Goal: Task Accomplishment & Management: Complete application form

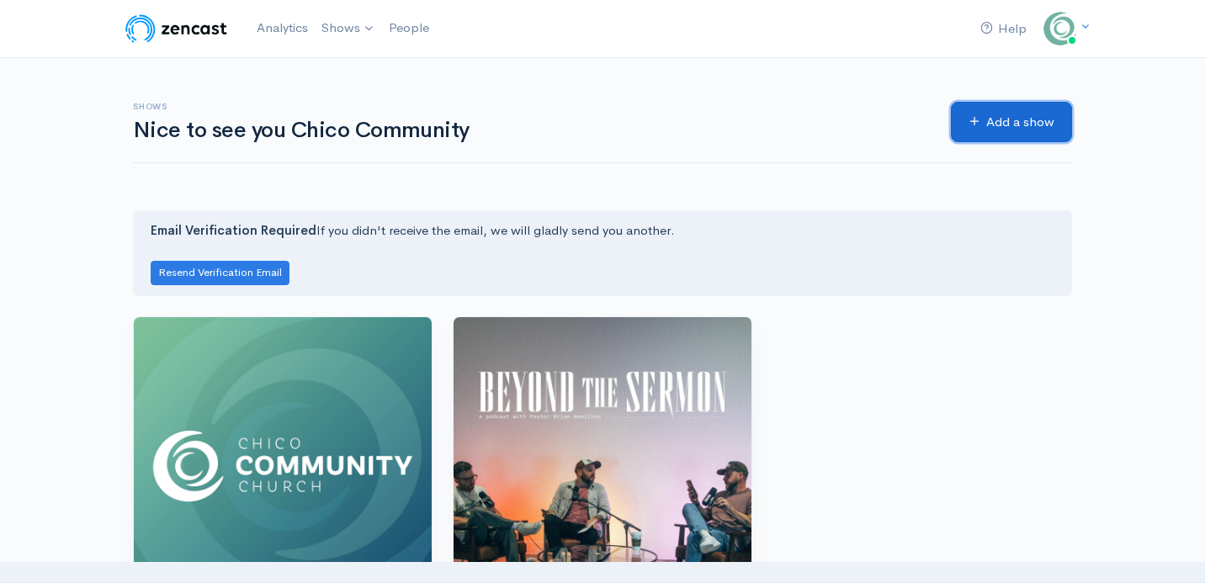
click at [1036, 118] on link "Add a show" at bounding box center [1011, 122] width 121 height 41
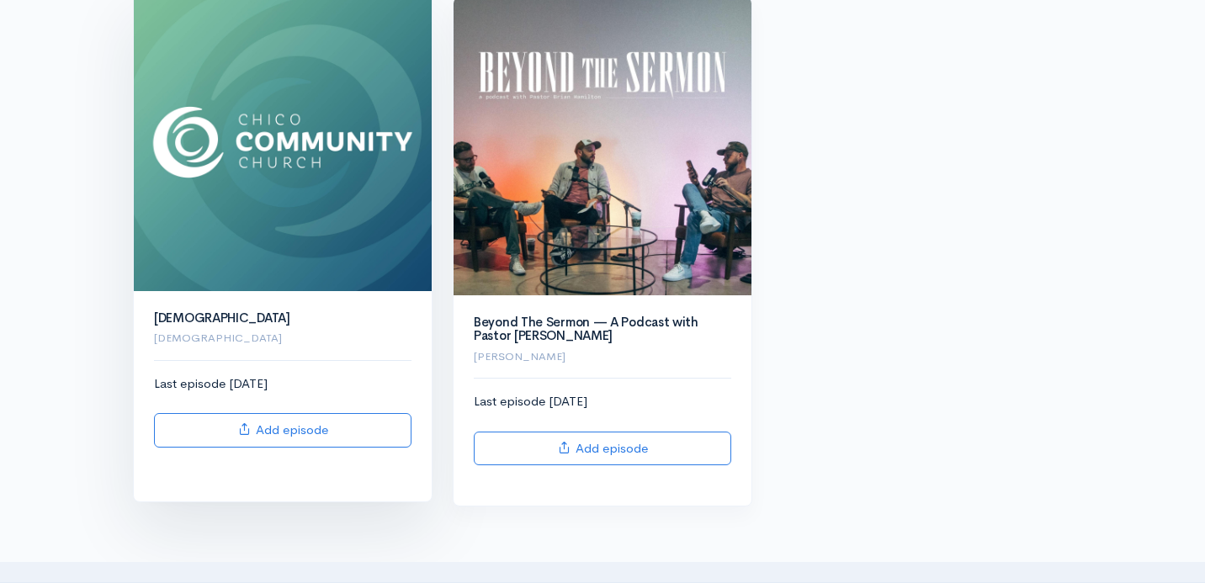
scroll to position [317, 0]
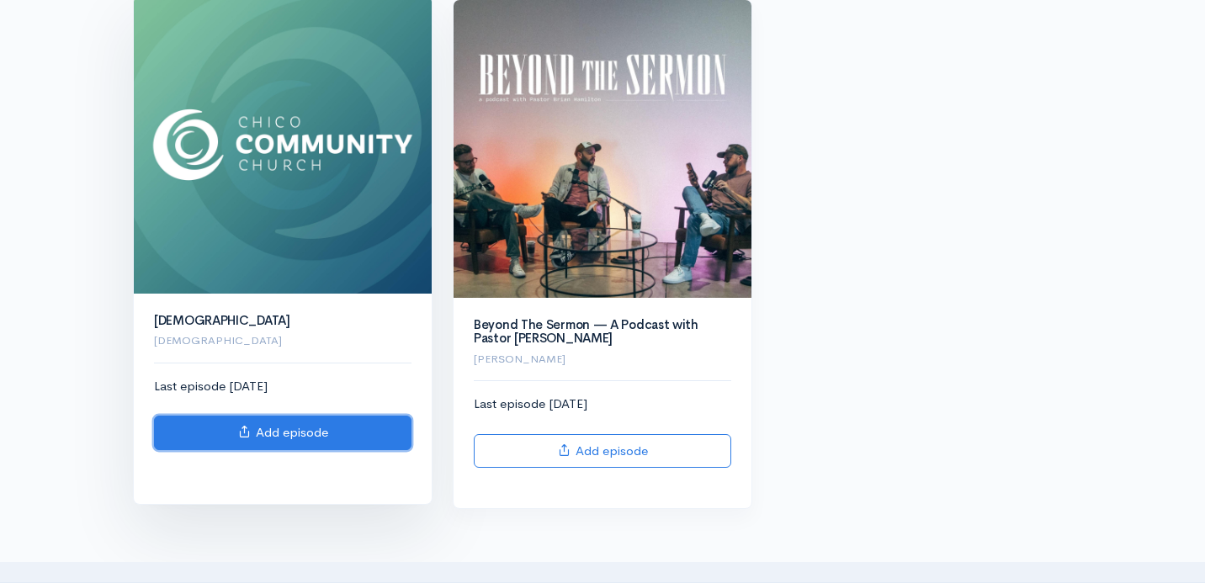
click at [331, 426] on link "Add episode" at bounding box center [282, 433] width 257 height 34
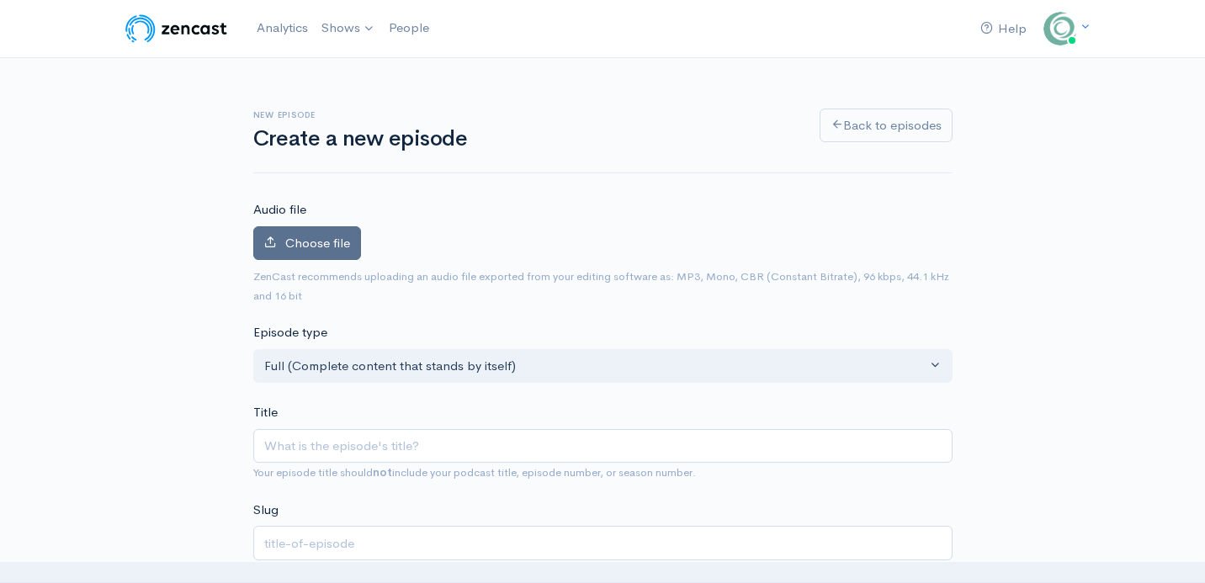
click at [332, 245] on span "Choose file" at bounding box center [317, 243] width 65 height 16
click at [0, 0] on input "Choose file" at bounding box center [0, 0] width 0 height 0
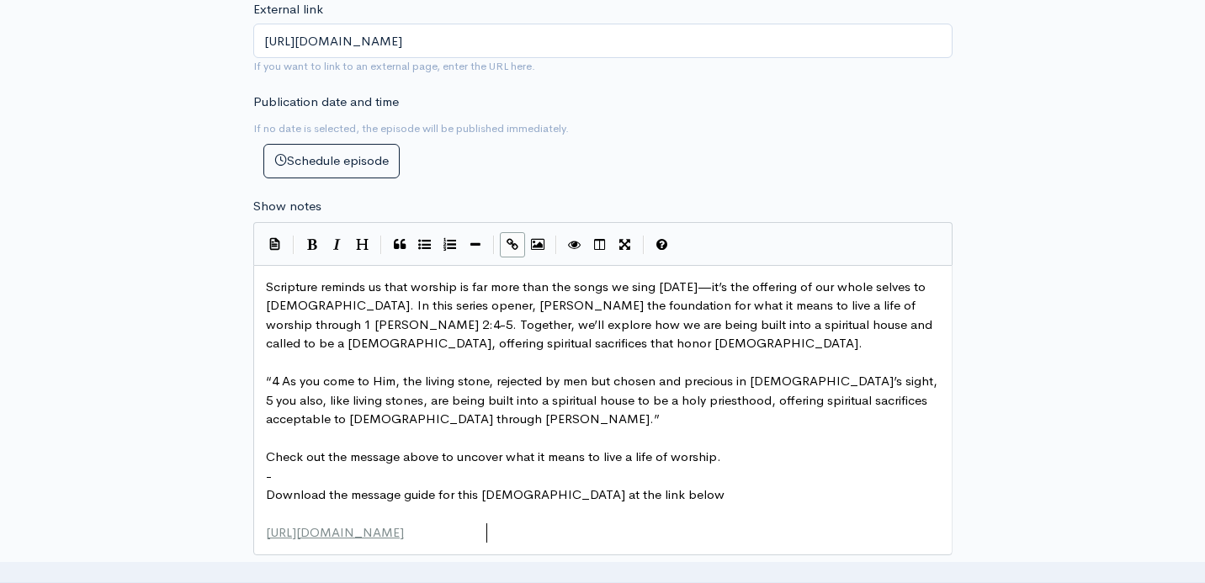
scroll to position [6, 0]
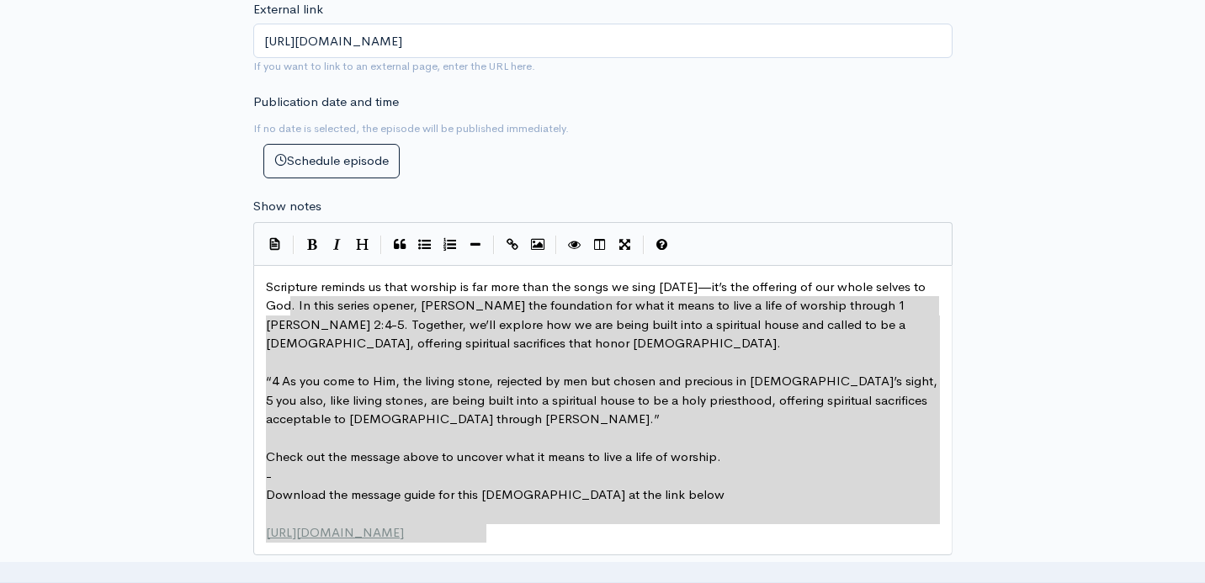
type textarea "Scripture reminds us that worship is far more than the songs we sing [DATE]—it’…"
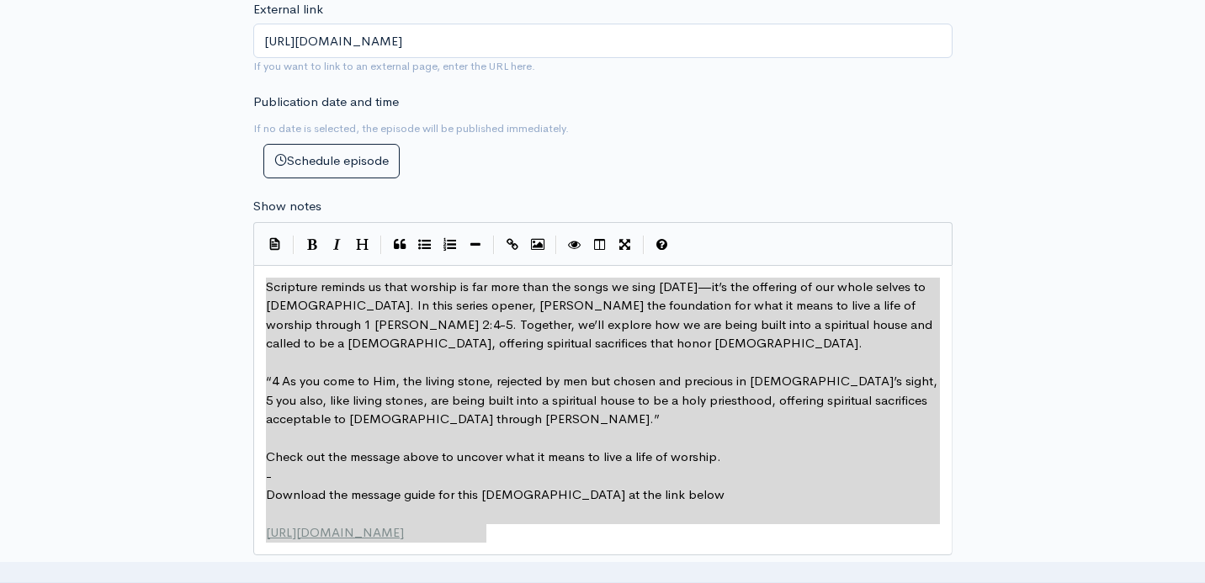
drag, startPoint x: 517, startPoint y: 538, endPoint x: 261, endPoint y: 288, distance: 358.7
paste textarea
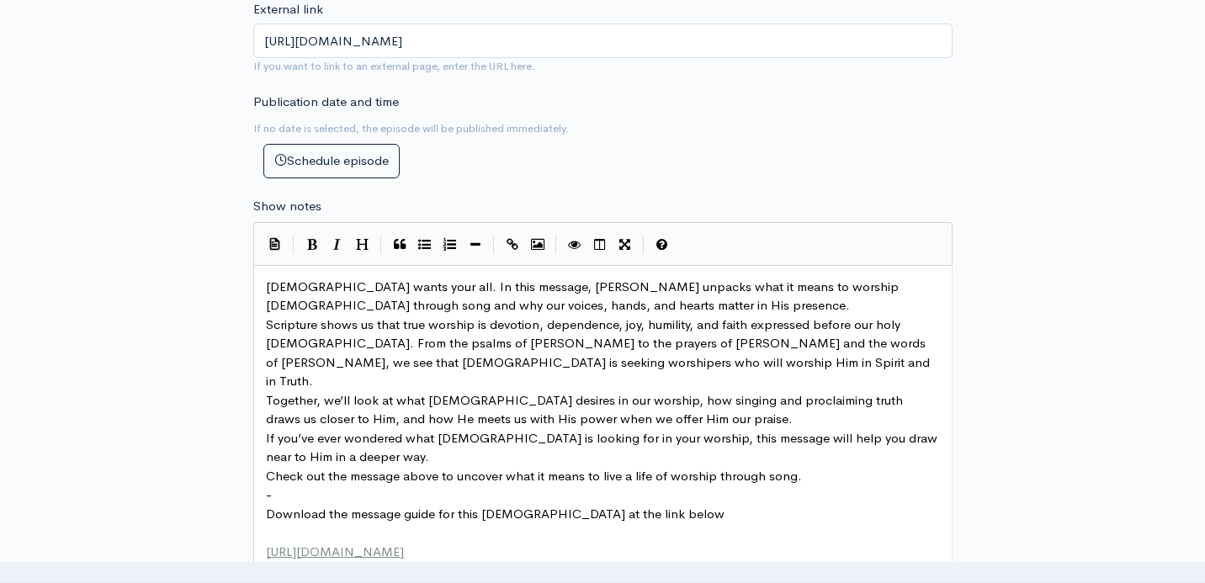
click at [287, 485] on pre "-" at bounding box center [602, 494] width 680 height 19
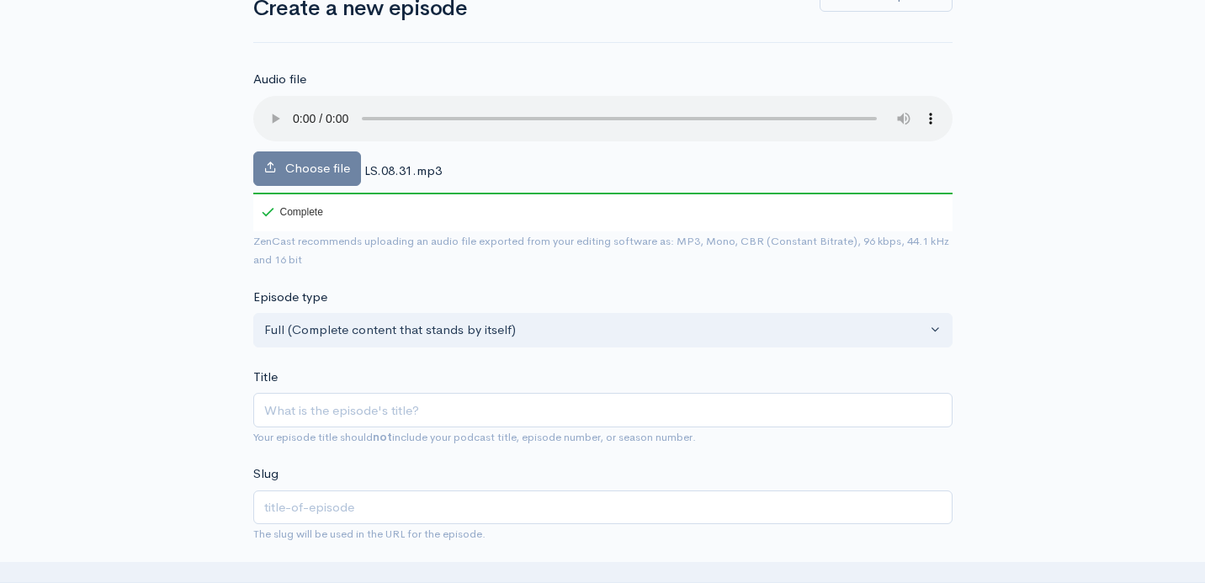
scroll to position [135, 0]
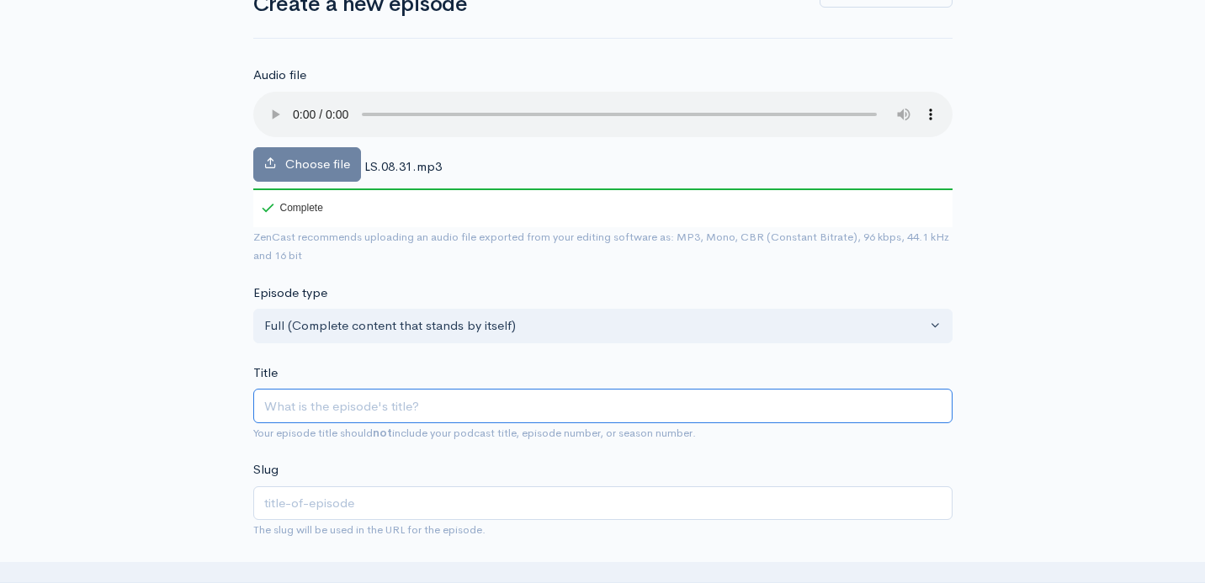
click at [352, 407] on input "Title" at bounding box center [602, 406] width 699 height 34
paste input "Worship through Song"
type input "Worship through Song"
type input "worship-through-song"
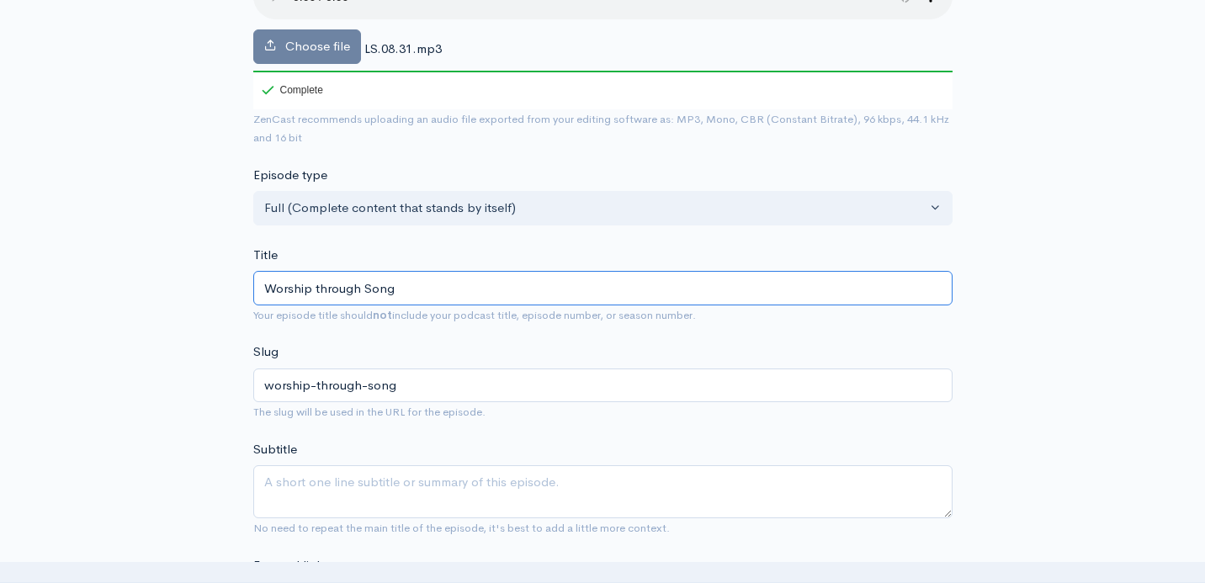
scroll to position [257, 0]
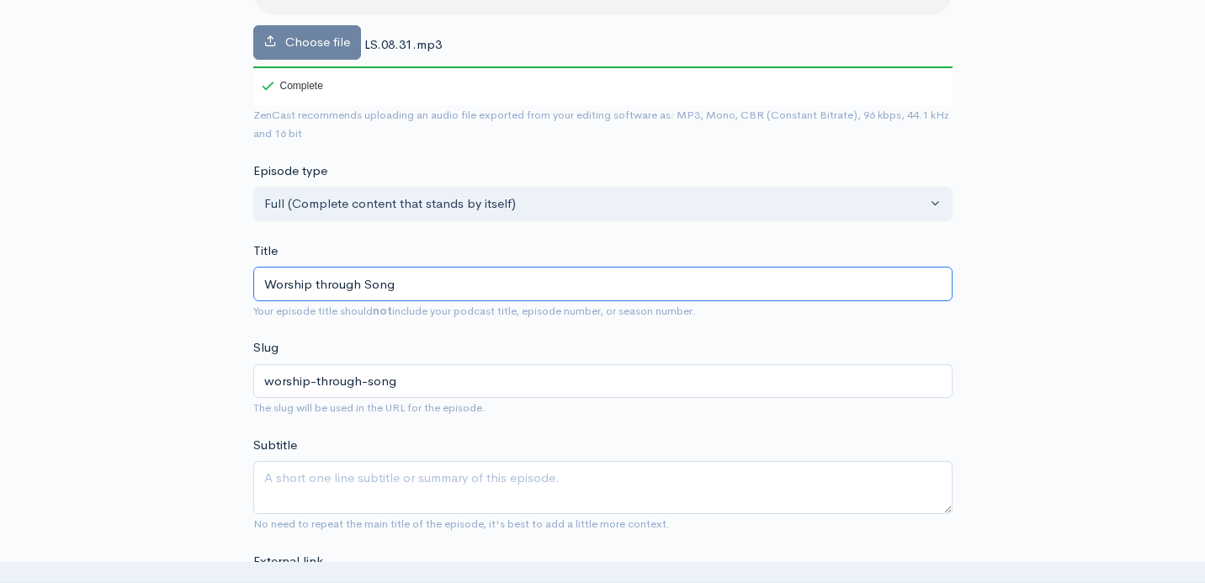
type input "Worship through Song"
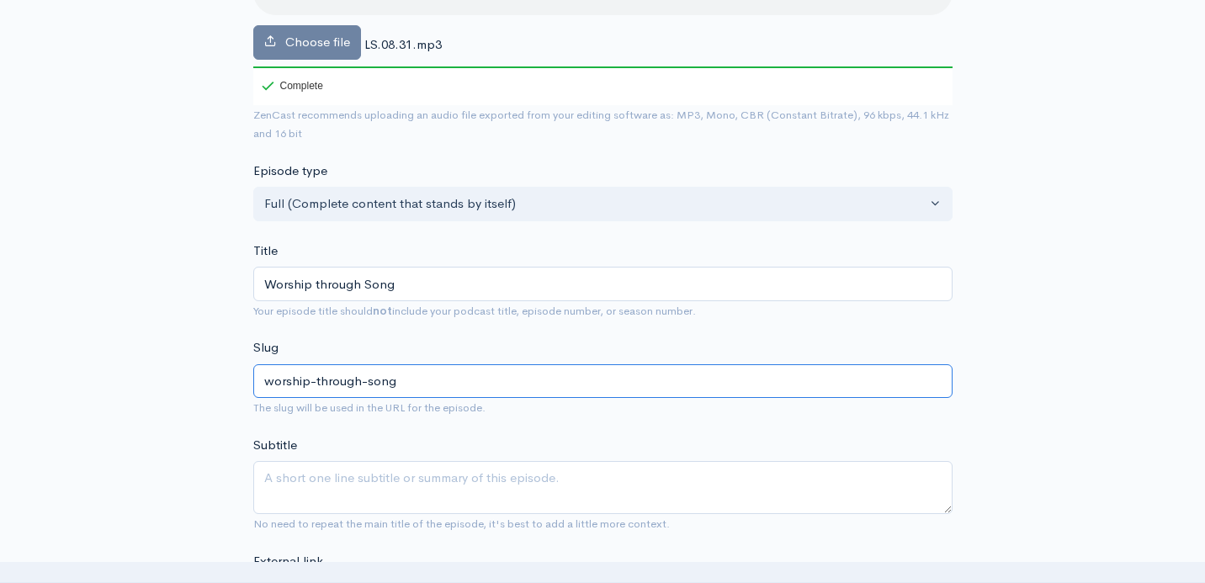
drag, startPoint x: 405, startPoint y: 379, endPoint x: 265, endPoint y: 377, distance: 140.5
click at [265, 377] on input "worship-through-song" at bounding box center [602, 381] width 699 height 34
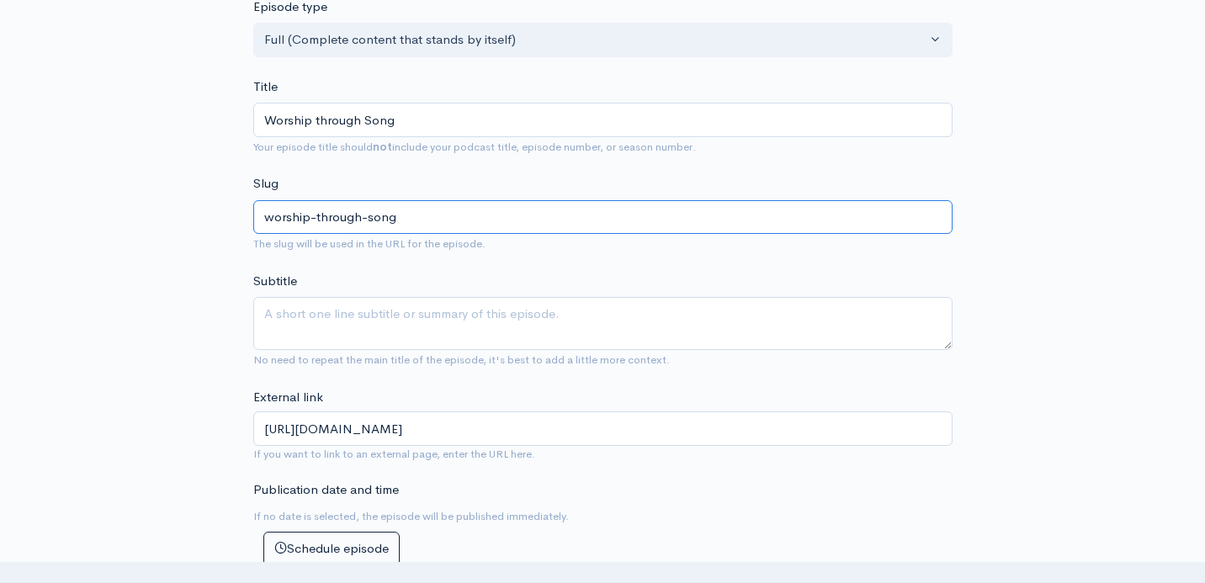
scroll to position [424, 0]
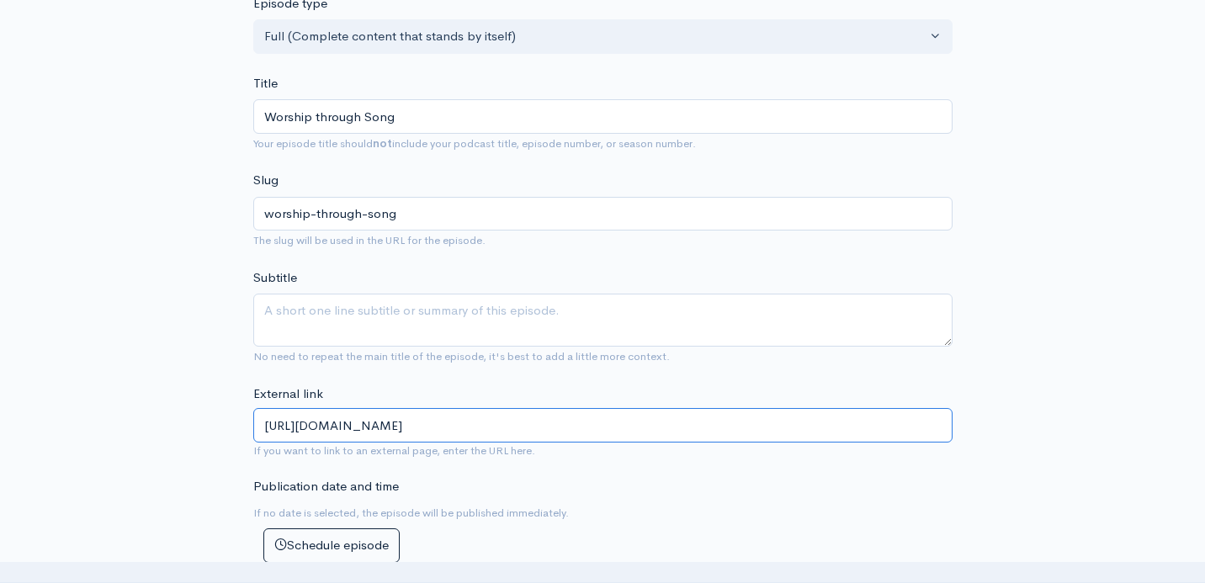
click at [520, 419] on input "[URL][DOMAIN_NAME]" at bounding box center [602, 425] width 699 height 34
paste input "worship-through-song"
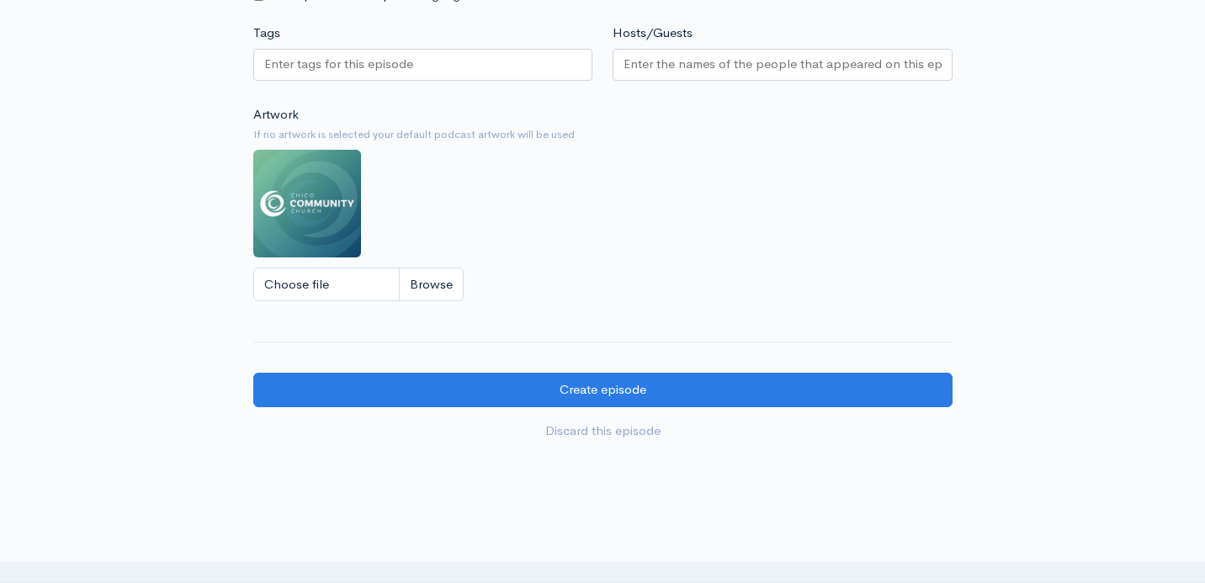
scroll to position [1495, 0]
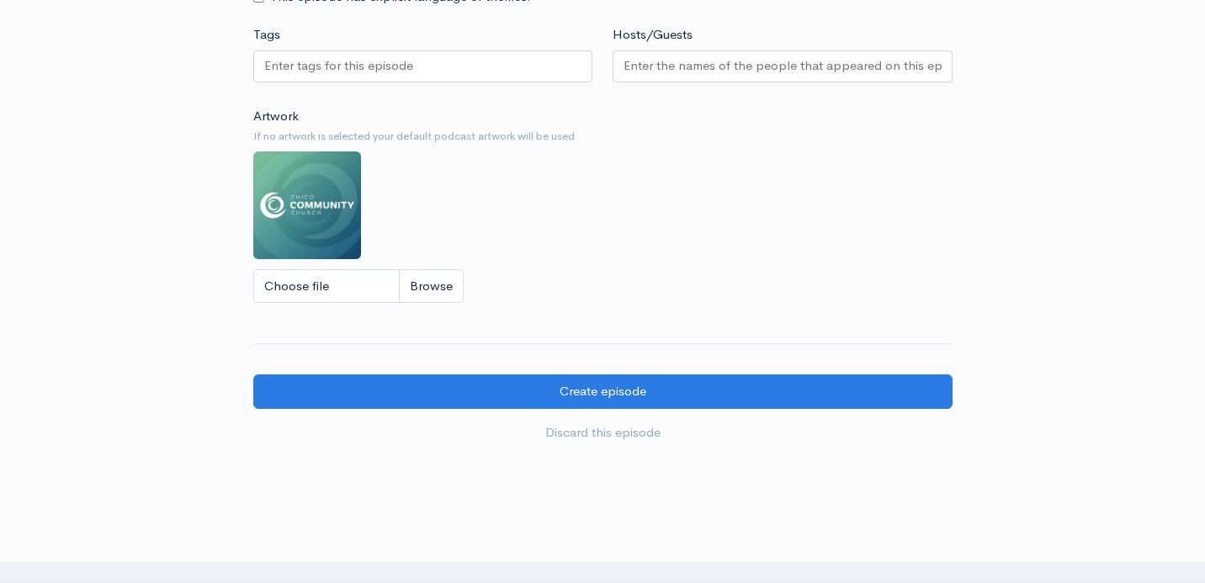
type input "[URL][DOMAIN_NAME]"
click at [371, 269] on input "Choose file" at bounding box center [358, 286] width 210 height 34
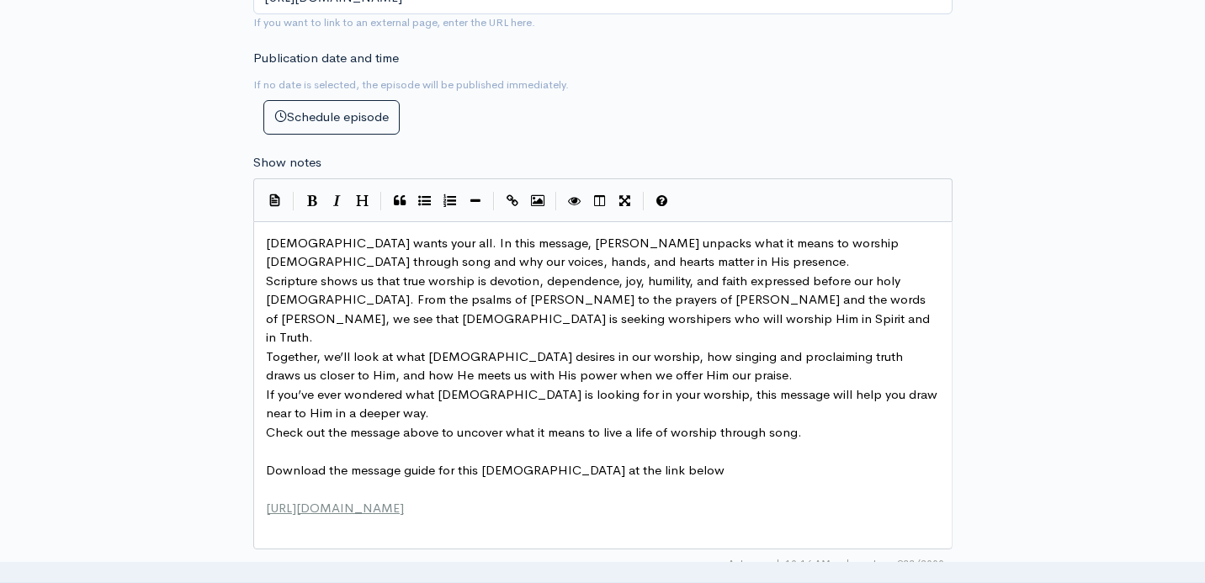
scroll to position [924, 0]
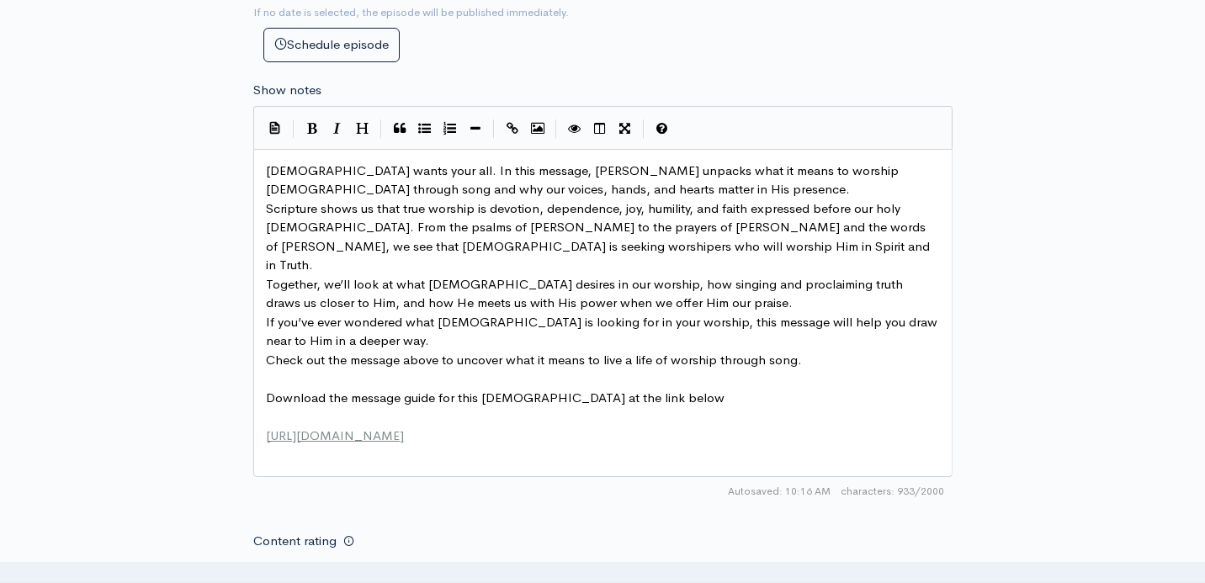
click at [649, 445] on pre "​" at bounding box center [602, 454] width 680 height 19
click at [502, 426] on pre "[URL][DOMAIN_NAME]" at bounding box center [602, 435] width 680 height 19
click at [461, 407] on pre "​" at bounding box center [602, 416] width 680 height 19
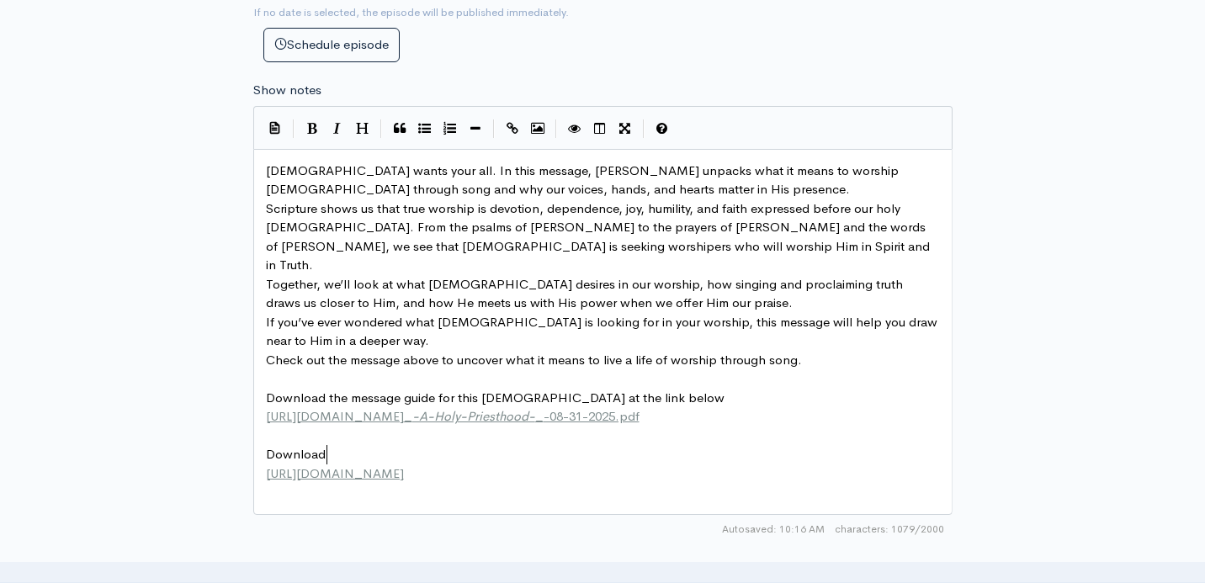
type textarea "Download h"
type textarea "the message gu"
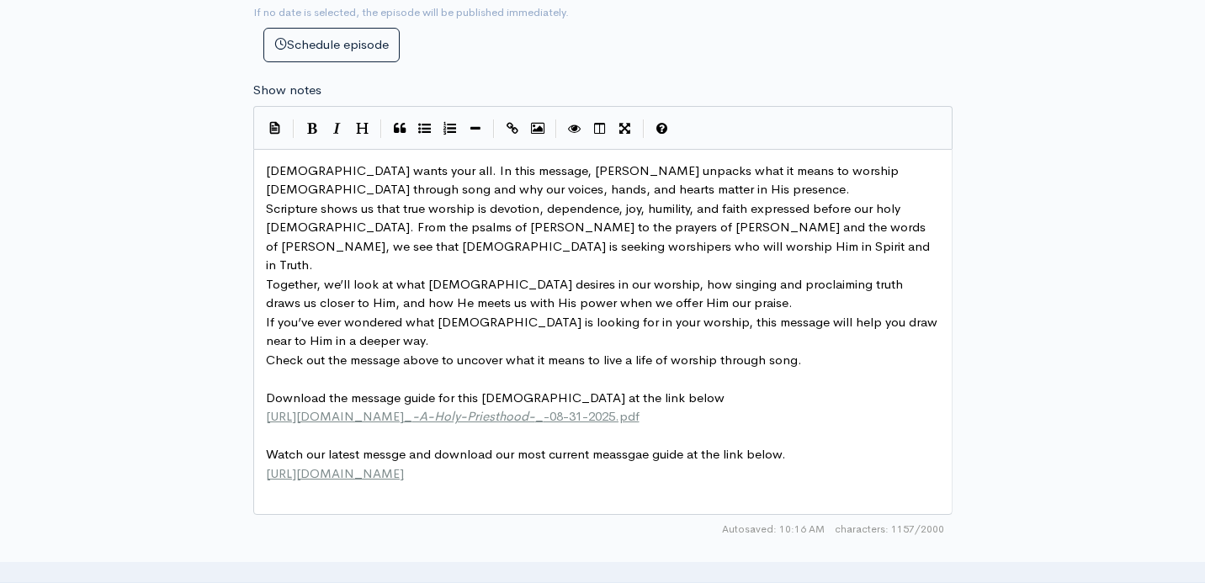
type textarea "Watch our latest messge and download our most current meassgae guide at the lin…"
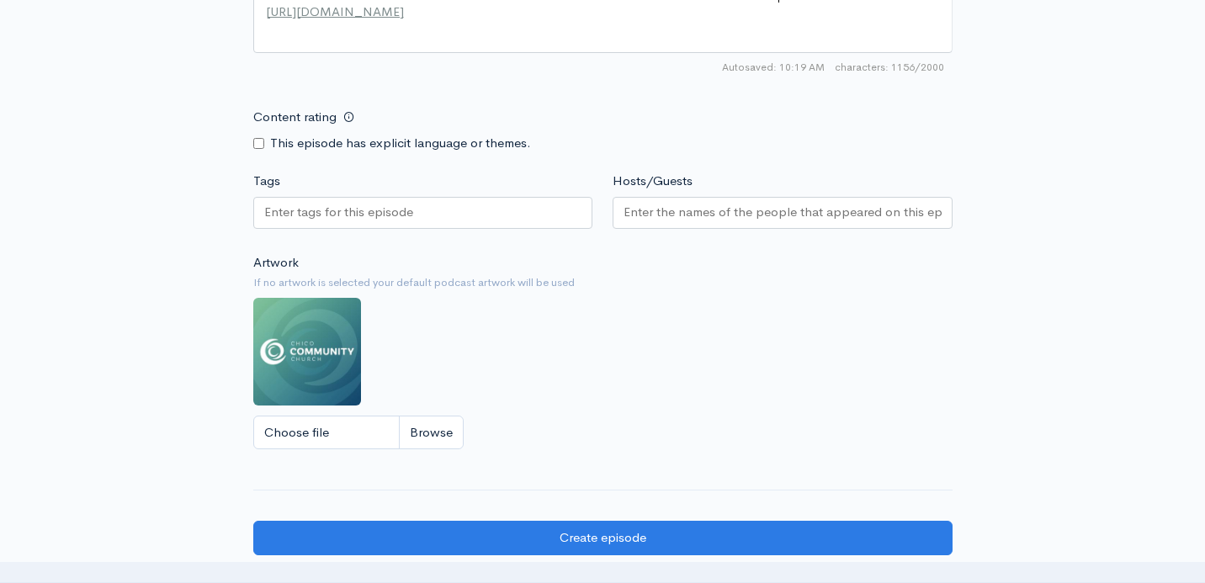
scroll to position [1395, 0]
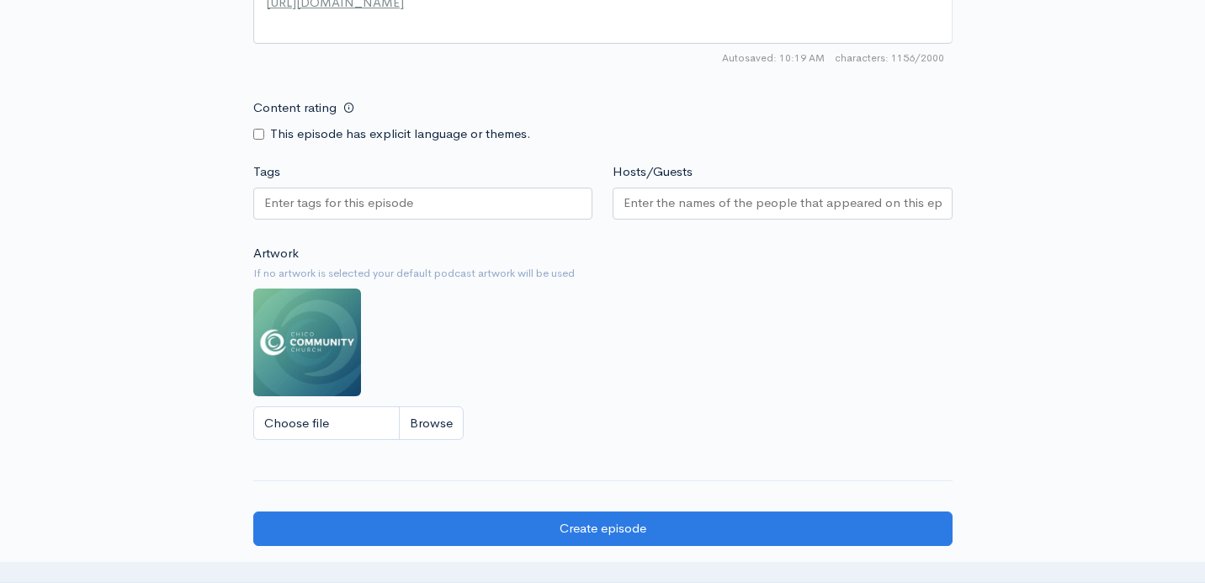
click at [675, 203] on input "Hosts/Guests" at bounding box center [782, 202] width 318 height 19
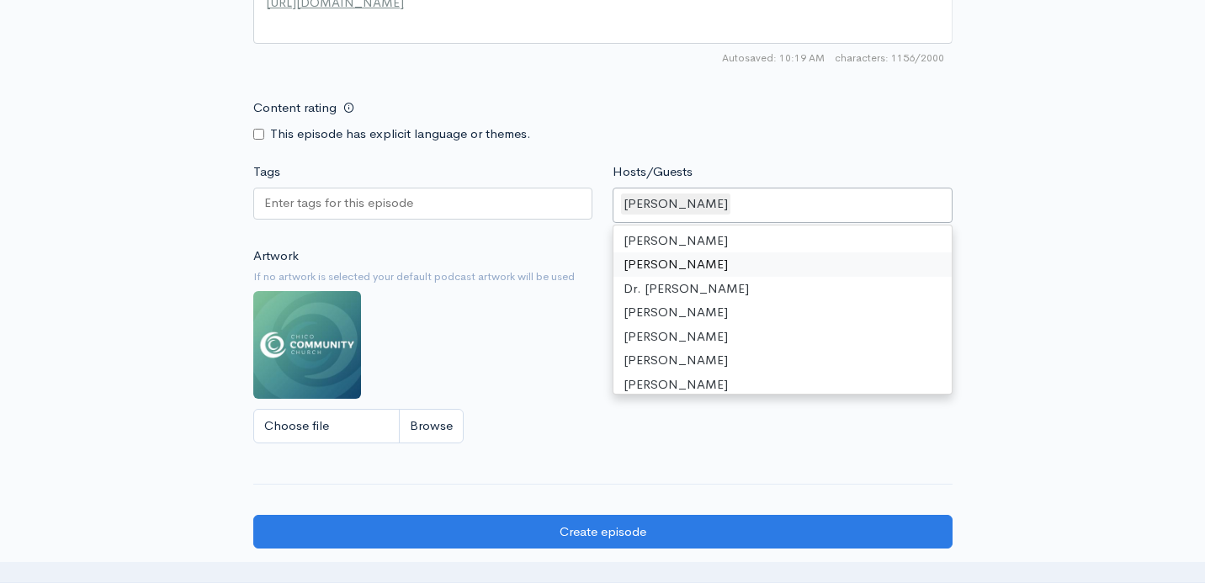
scroll to position [36, 0]
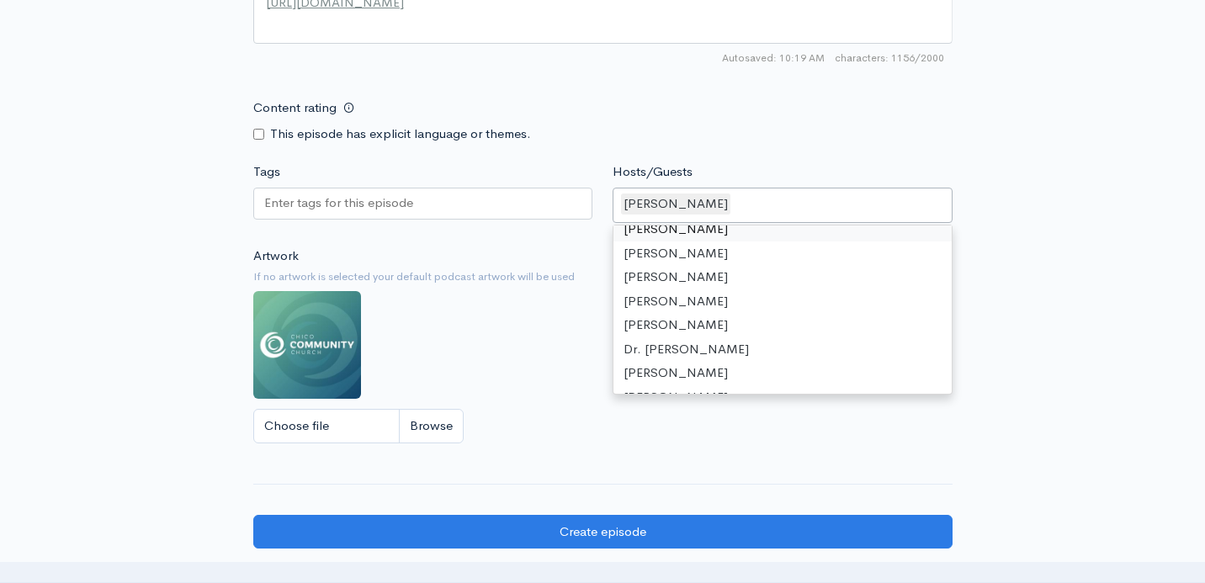
click at [949, 164] on div "Hosts/Guests [PERSON_NAME] [PERSON_NAME] [PERSON_NAME] [PERSON_NAME] [PERSON_NA…" at bounding box center [782, 195] width 360 height 66
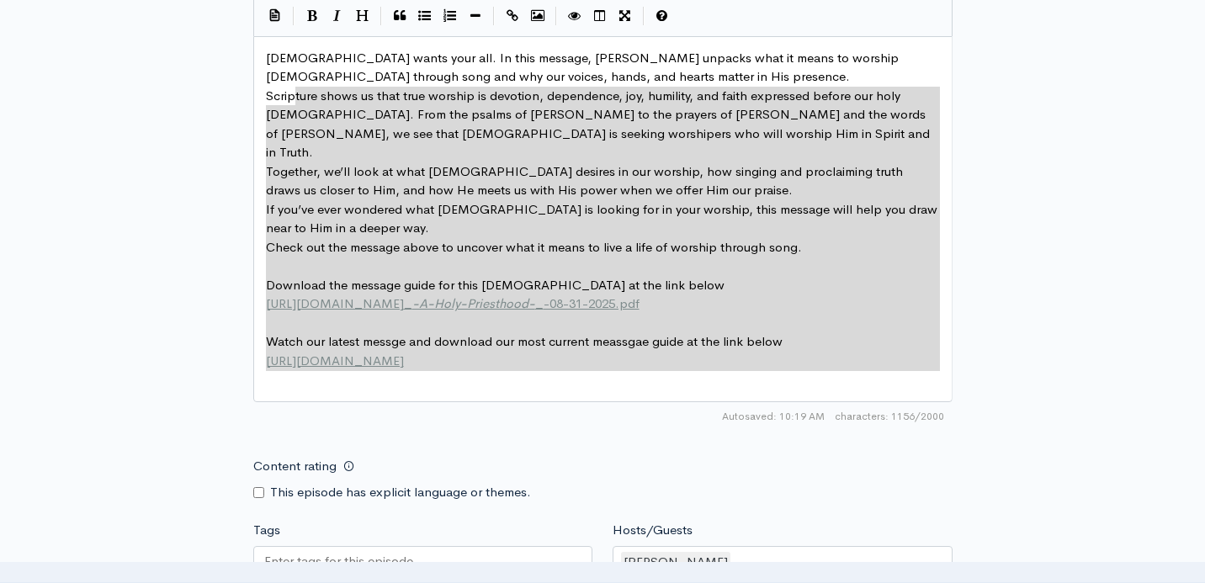
scroll to position [1035, 0]
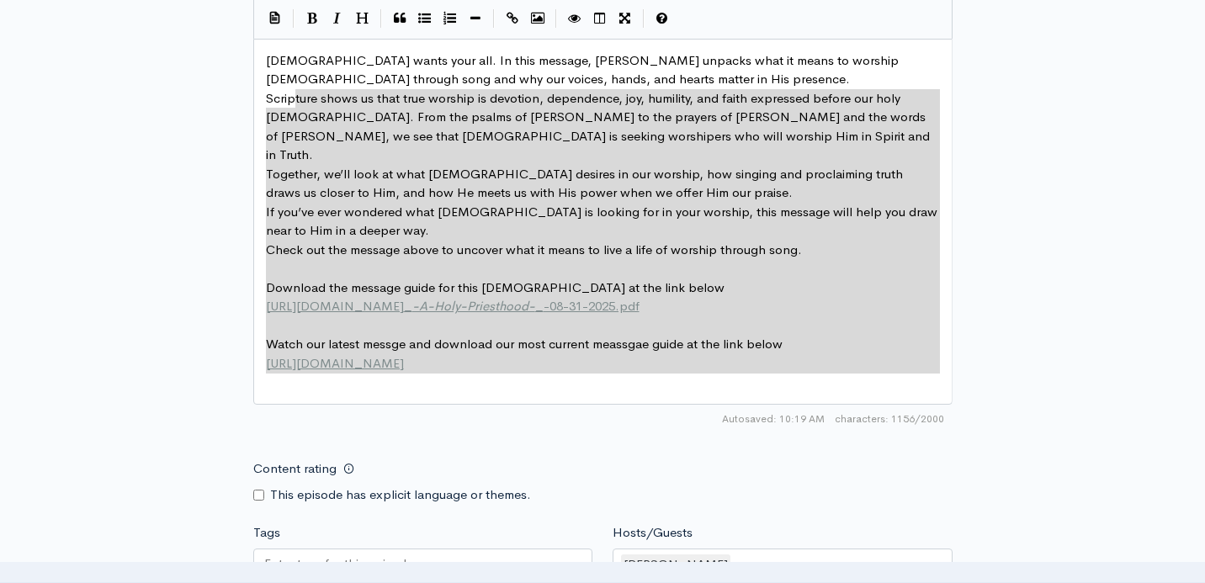
type textarea "Lor ipsum dolo sit. Am cons adipisc, Elitse Doeiu tempori utla et dolor ma aliq…"
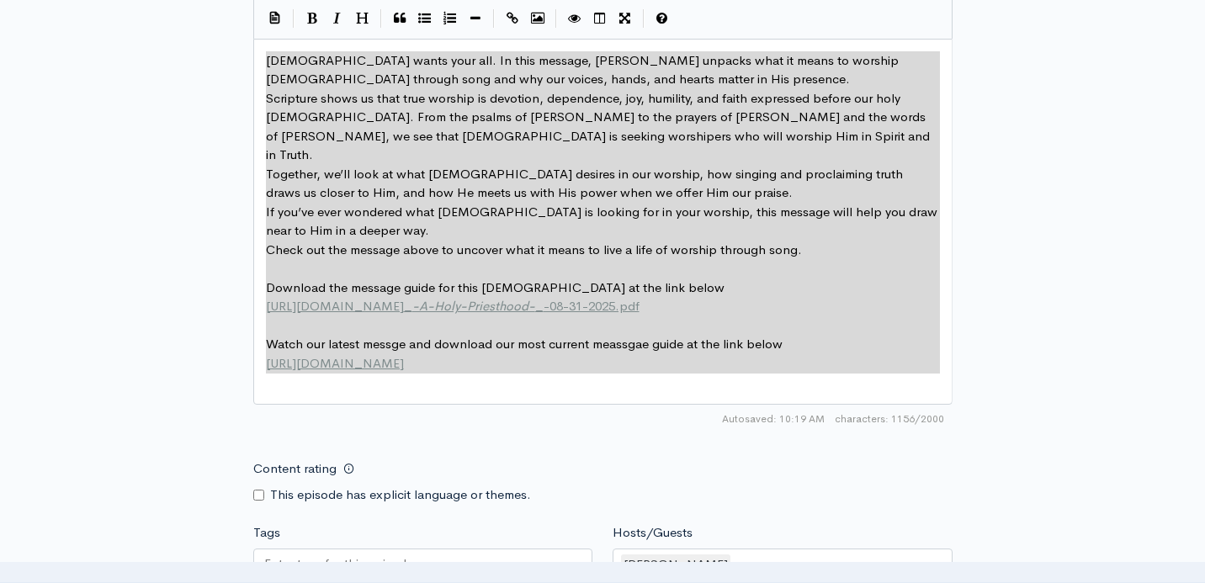
drag, startPoint x: 453, startPoint y: 339, endPoint x: 252, endPoint y: 61, distance: 343.2
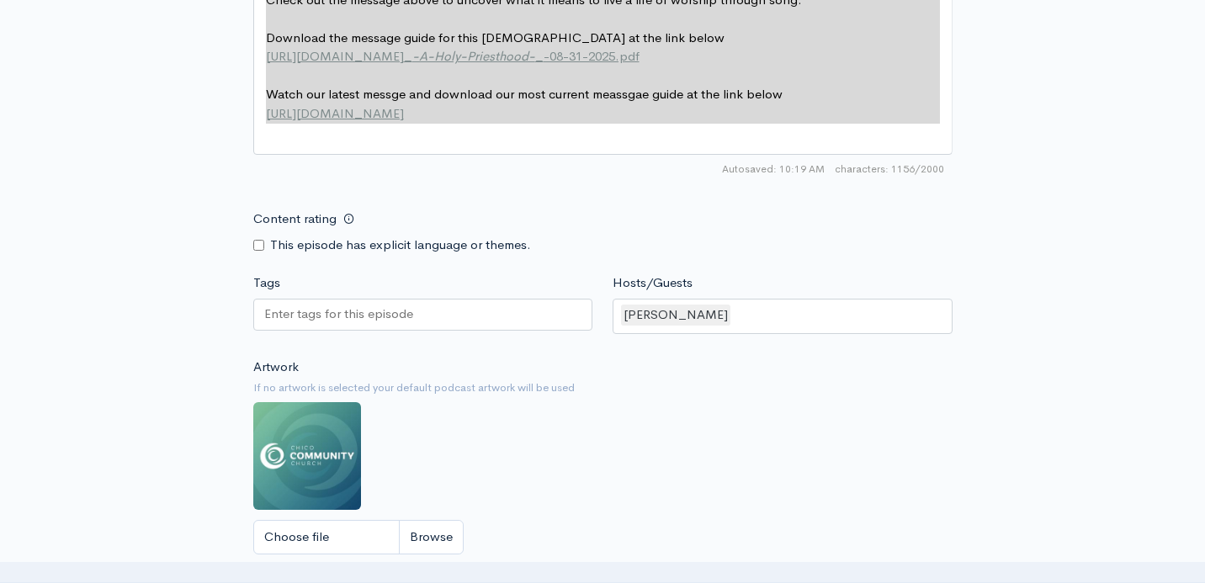
scroll to position [1641, 0]
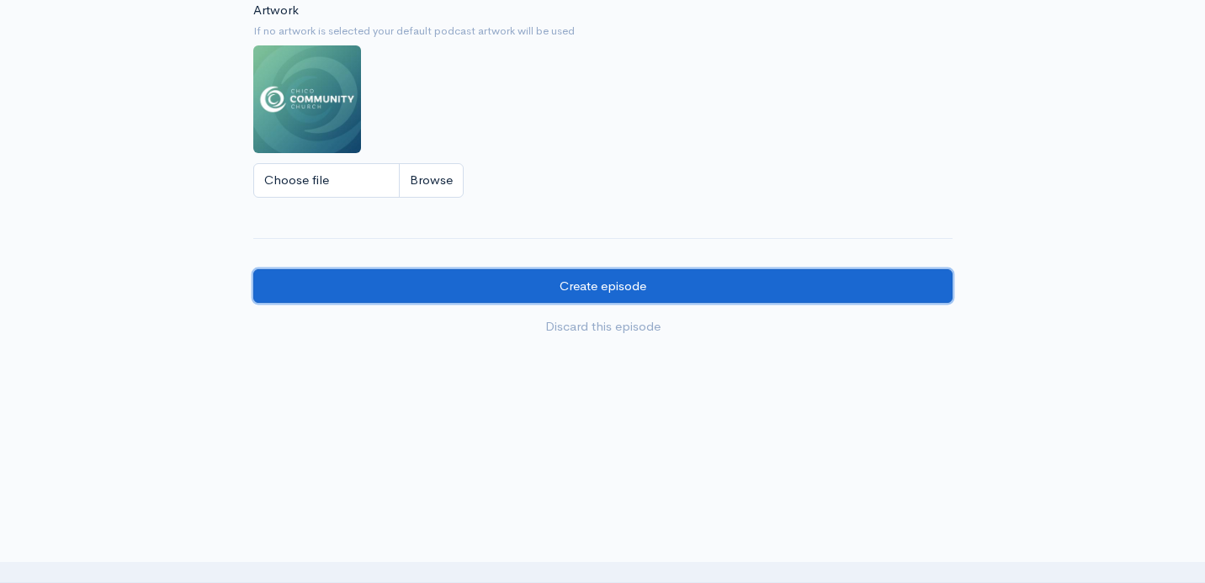
click at [699, 294] on input "Create episode" at bounding box center [602, 286] width 699 height 34
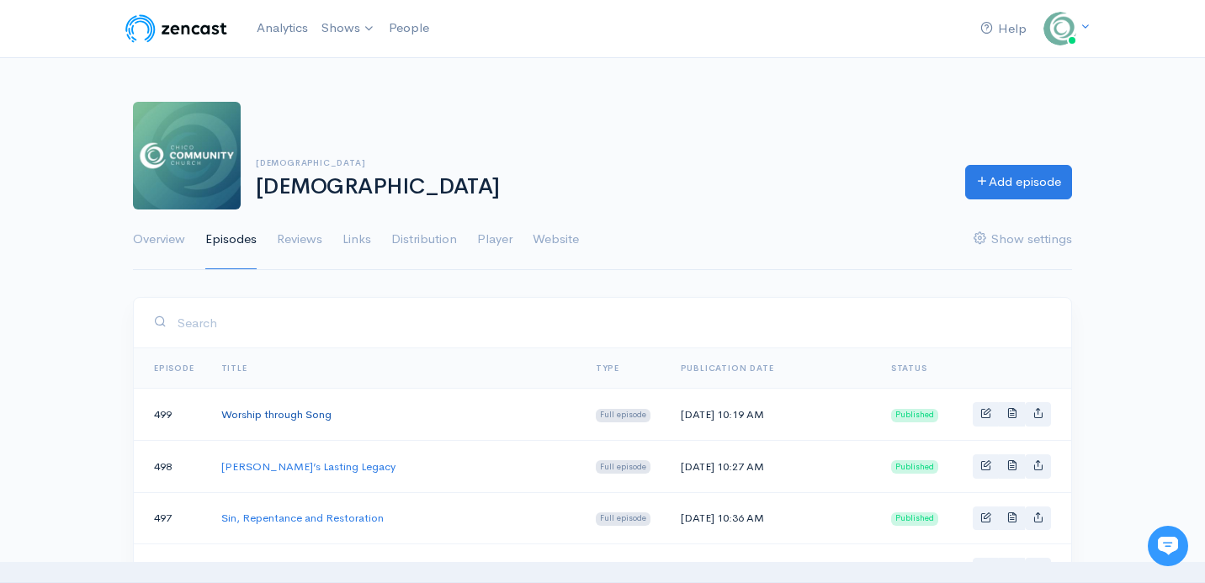
click at [303, 414] on link "Worship through Song" at bounding box center [276, 414] width 110 height 14
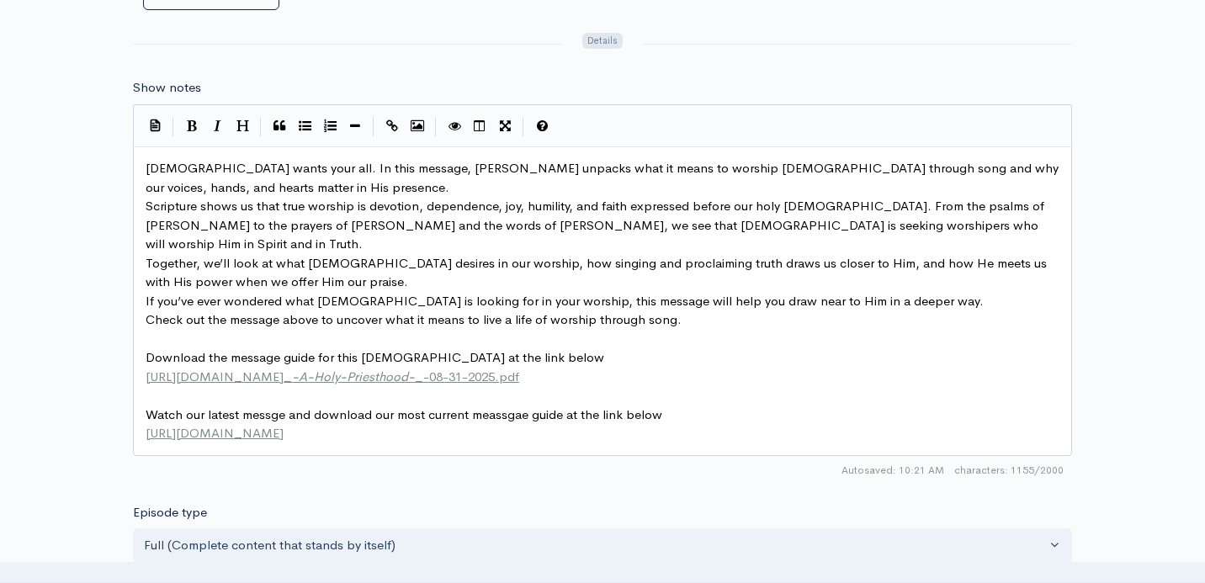
scroll to position [1010, 0]
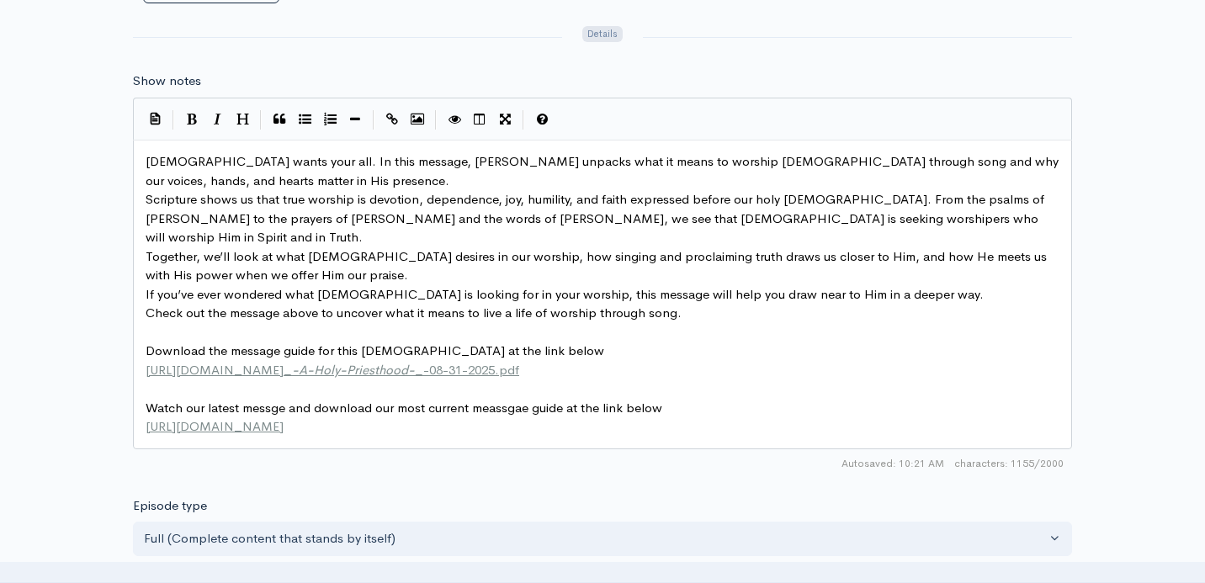
click at [496, 400] on span "Watch our latest messge and download our most current meassgae guide at the lin…" at bounding box center [404, 408] width 516 height 16
type textarea "​message"
click at [264, 400] on span "Watch our latest messge and download our most current message guide at the link…" at bounding box center [401, 408] width 510 height 16
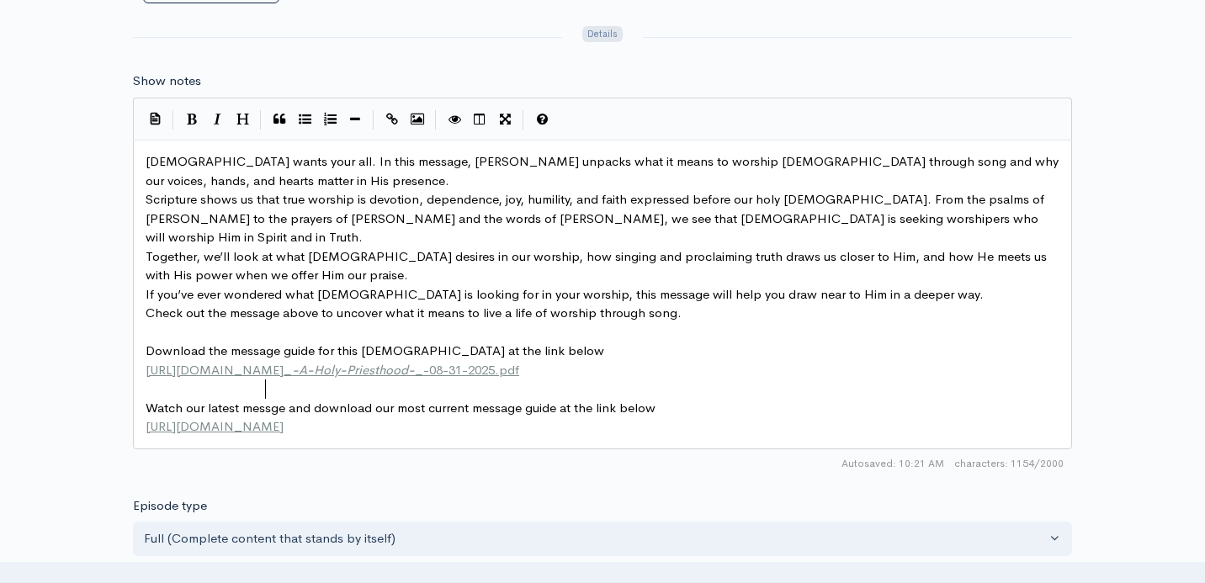
type textarea "​"
click at [273, 400] on span "Watch our latest messge and download our most current message guide at the link…" at bounding box center [401, 408] width 510 height 16
type textarea "aq"
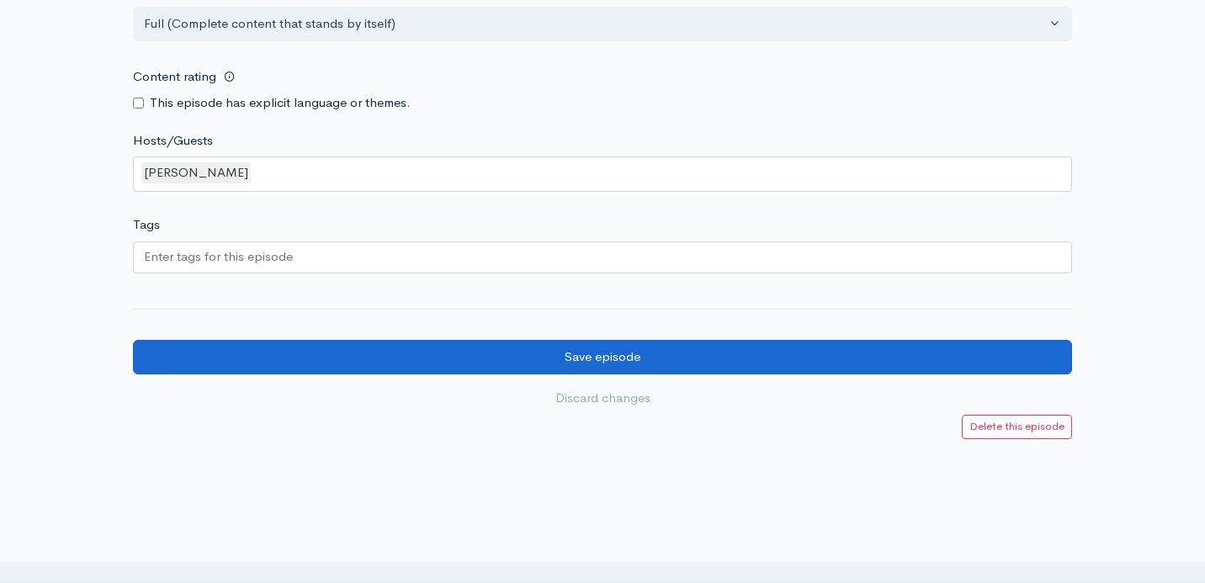
scroll to position [1581, 0]
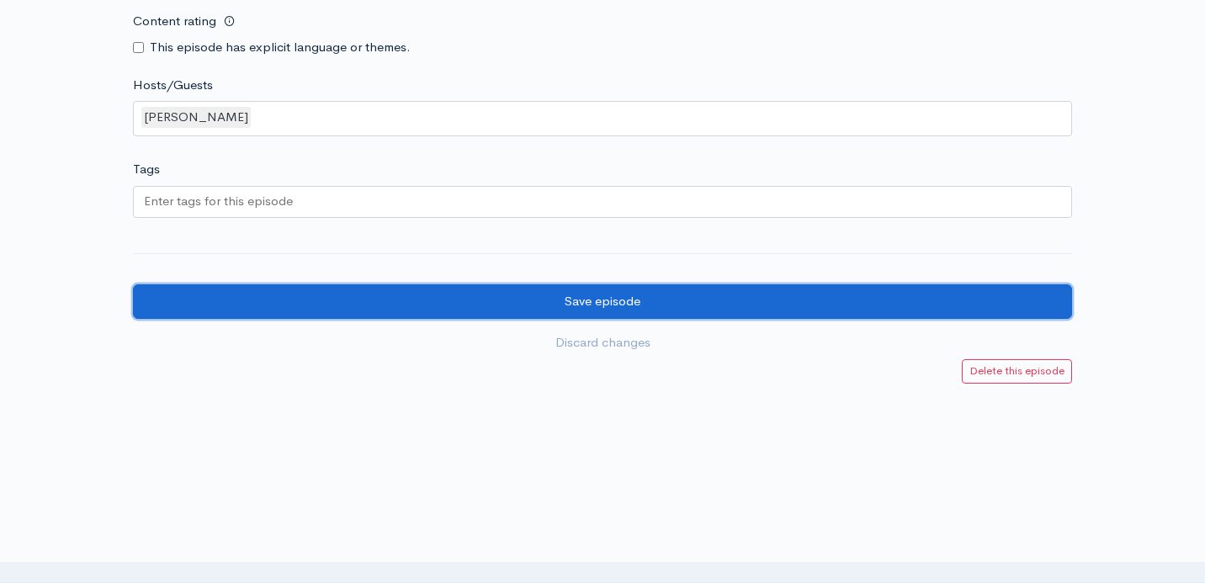
click at [769, 284] on input "Save episode" at bounding box center [602, 301] width 939 height 34
